Goal: Find specific page/section: Find specific page/section

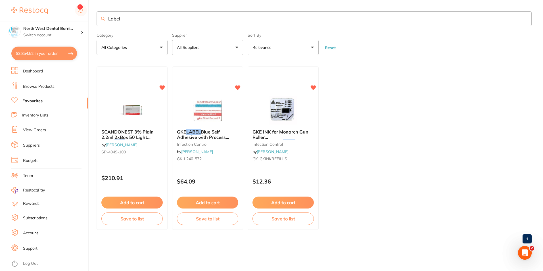
click at [81, 21] on div "$3,854.52 North West Dental Burni... Switch account Riaz [MEDICAL_DATA] Experte…" at bounding box center [271, 135] width 543 height 271
click at [40, 83] on li "Browse Products" at bounding box center [49, 86] width 77 height 9
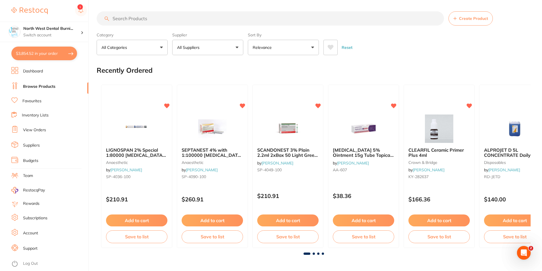
click at [127, 16] on input "search" at bounding box center [270, 18] width 347 height 14
paste input "[PERSON_NAME] BIOPLAST Insulating Agent - 100ml Applicator Bottle"
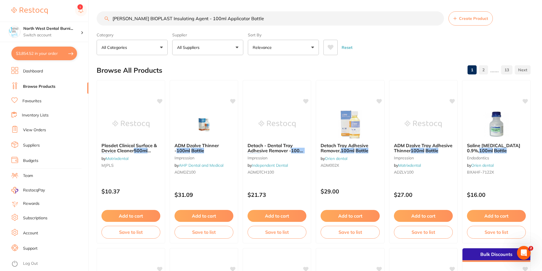
drag, startPoint x: 264, startPoint y: 20, endPoint x: 105, endPoint y: 20, distance: 158.5
click at [105, 20] on div "[PERSON_NAME] BIOPLAST Insulating Agent - 100ml Applicator Bottle Create Product" at bounding box center [314, 18] width 434 height 14
paste input "S-3166"
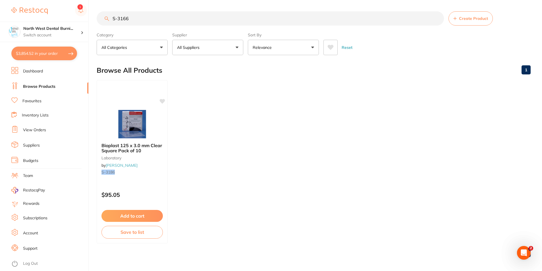
scroll to position [0, 0]
drag, startPoint x: 183, startPoint y: 21, endPoint x: 102, endPoint y: 23, distance: 81.8
click at [102, 23] on input "S-3166" at bounding box center [270, 18] width 347 height 14
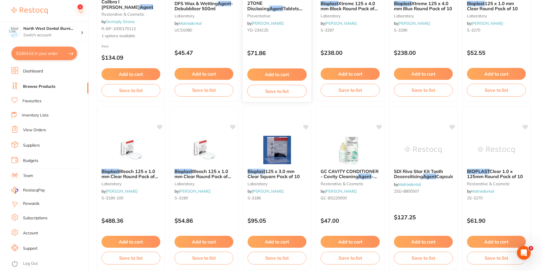
scroll to position [0, 0]
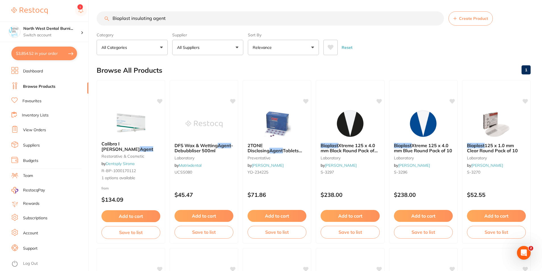
drag, startPoint x: 180, startPoint y: 22, endPoint x: 151, endPoint y: 22, distance: 29.0
click at [151, 22] on input "Bioplast insulating agent" at bounding box center [270, 18] width 347 height 14
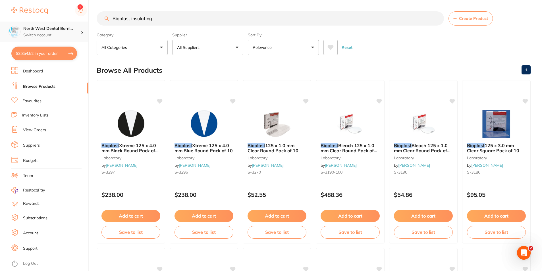
scroll to position [0, 0]
drag, startPoint x: 151, startPoint y: 21, endPoint x: 63, endPoint y: 28, distance: 88.3
click at [63, 28] on div "$3,854.52 North West Dental Burni... Switch account Riaz [MEDICAL_DATA] Experte…" at bounding box center [271, 135] width 542 height 271
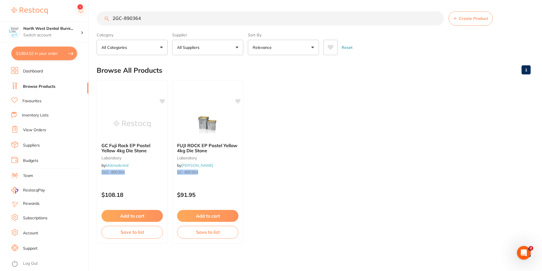
scroll to position [0, 0]
type input "2GC-890364"
click at [230, 174] on small "GC-890364" at bounding box center [208, 172] width 62 height 5
